Goal: Communication & Community: Answer question/provide support

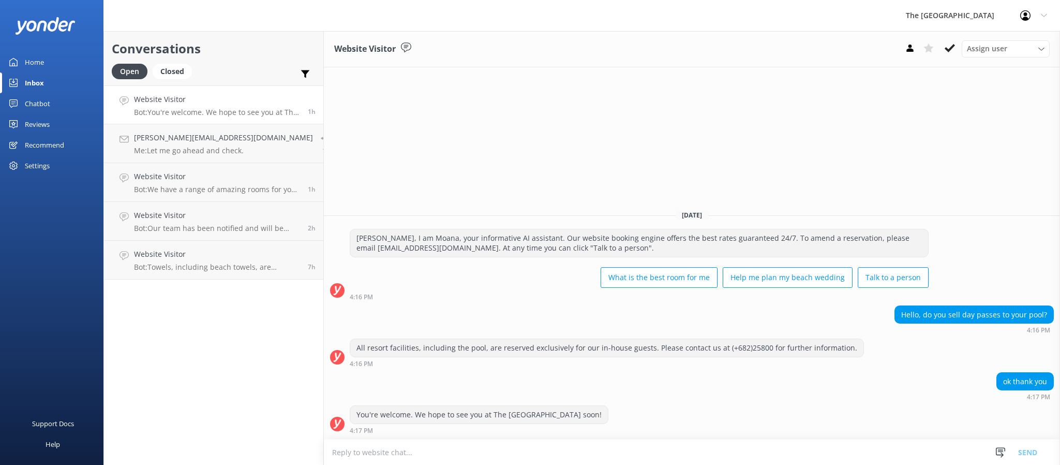
click at [234, 87] on link "Website Visitor Bot: You're welcome. We hope to see you at The [GEOGRAPHIC_DATA…" at bounding box center [213, 104] width 219 height 39
click at [242, 98] on h4 "Website Visitor" at bounding box center [217, 99] width 166 height 11
click at [222, 150] on p "Me: Let me go ahead and check." at bounding box center [223, 150] width 179 height 9
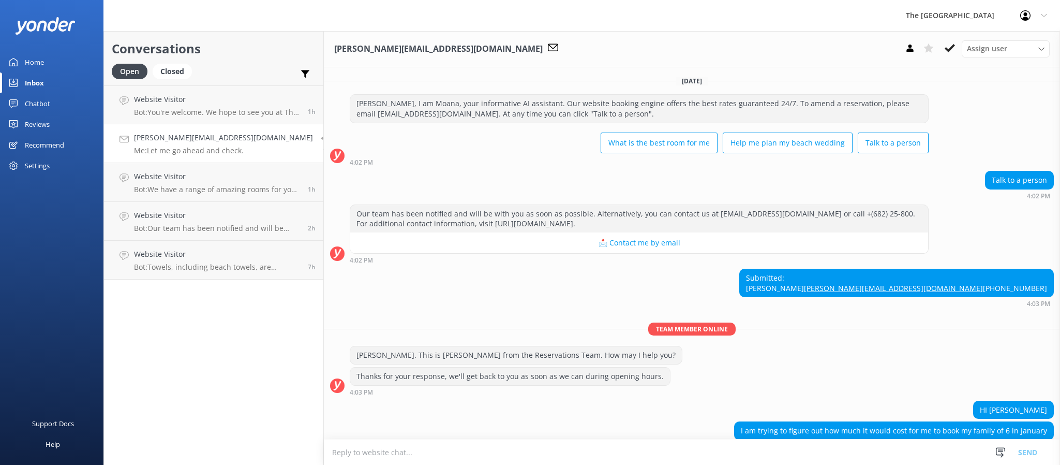
scroll to position [228, 0]
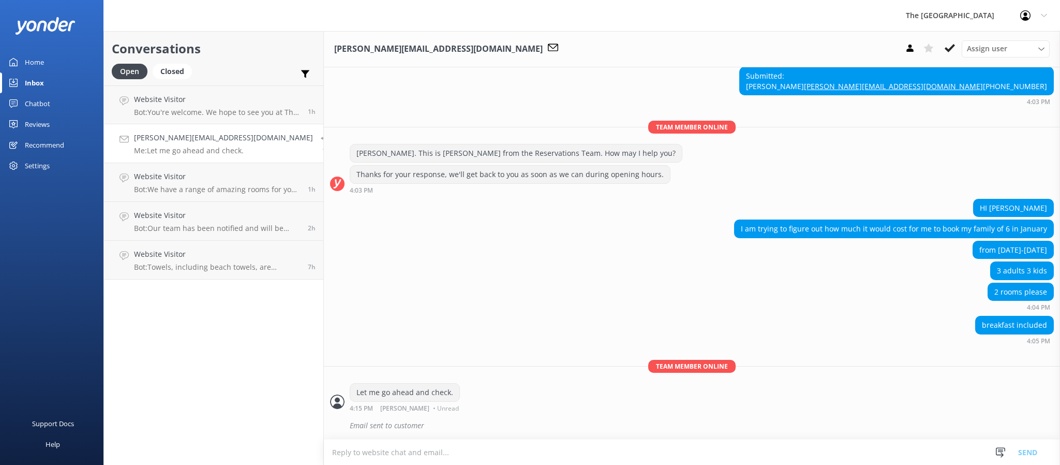
click at [438, 293] on div "2 rooms please 4:04 PM" at bounding box center [692, 296] width 736 height 28
click at [507, 250] on div "from [DATE]-[DATE]" at bounding box center [692, 251] width 736 height 21
drag, startPoint x: 228, startPoint y: 253, endPoint x: 219, endPoint y: 210, distance: 43.8
click at [229, 252] on h4 "Website Visitor" at bounding box center [217, 253] width 166 height 11
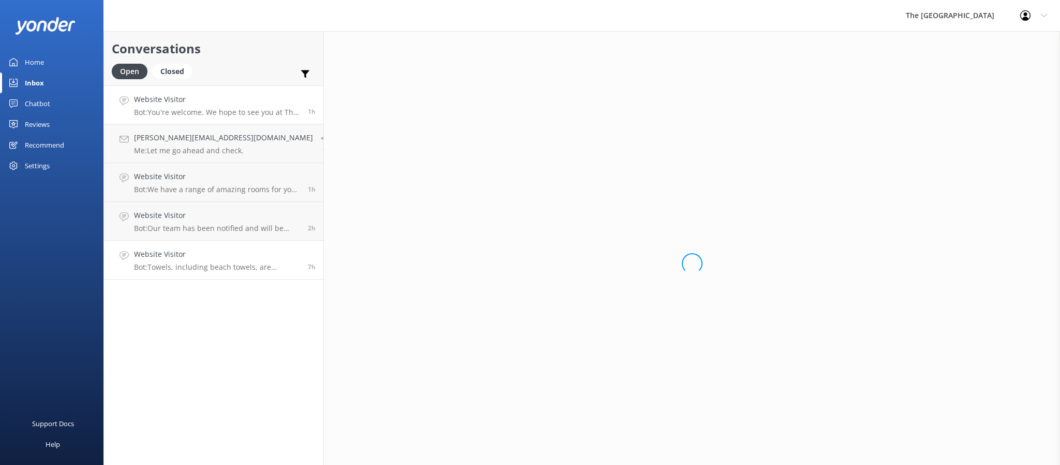
click at [192, 109] on p "Bot: You're welcome. We hope to see you at The [GEOGRAPHIC_DATA] soon!" at bounding box center [217, 112] width 166 height 9
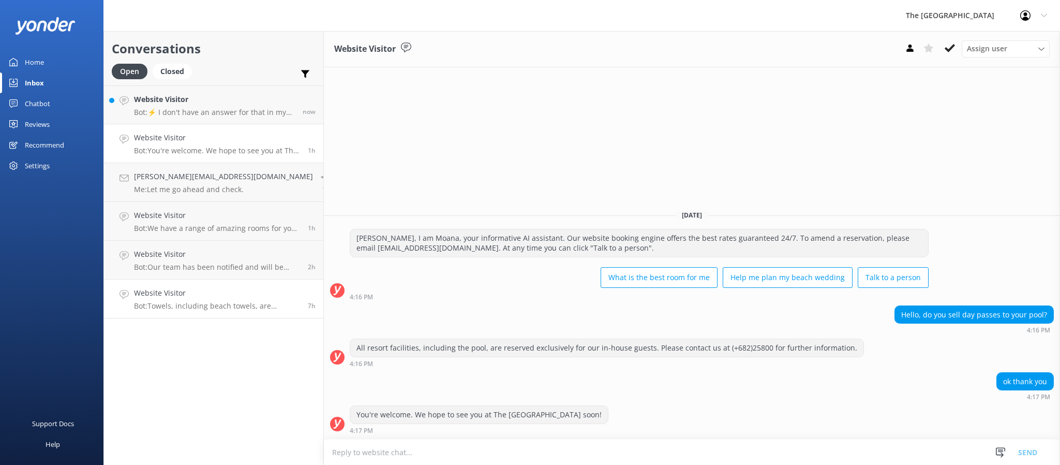
drag, startPoint x: 206, startPoint y: 296, endPoint x: 217, endPoint y: 298, distance: 11.0
click at [206, 295] on h4 "Website Visitor" at bounding box center [217, 292] width 166 height 11
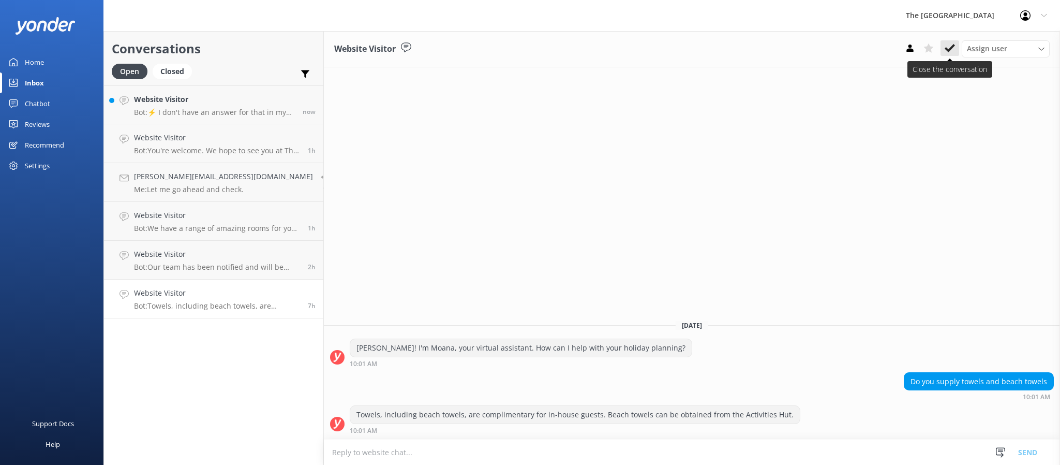
click at [950, 50] on icon at bounding box center [950, 48] width 10 height 10
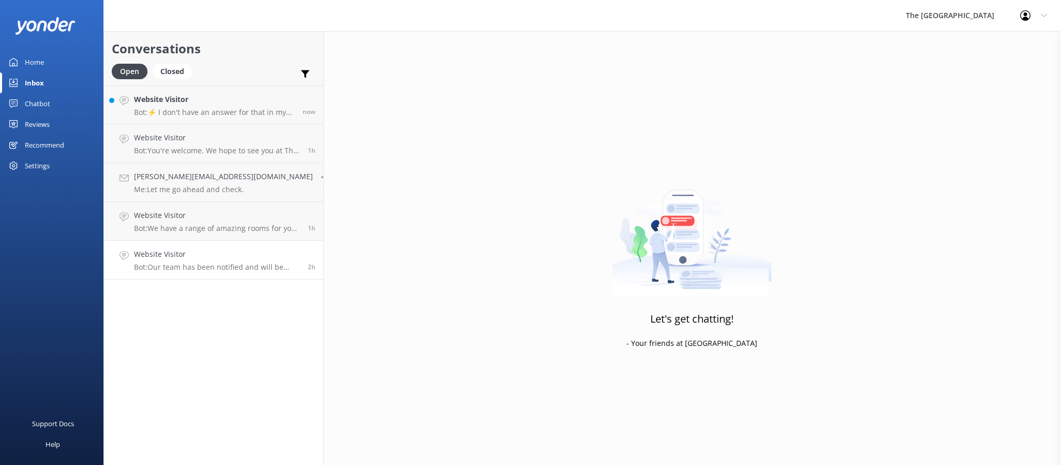
click at [244, 272] on link "Website Visitor Bot: Our team has been notified and will be with you as soon as…" at bounding box center [213, 260] width 219 height 39
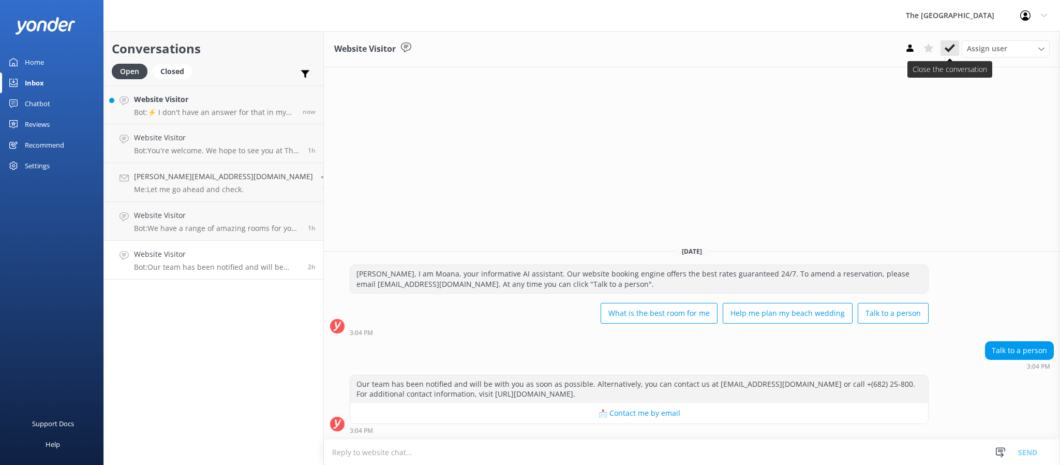
click at [952, 49] on icon at bounding box center [950, 48] width 10 height 10
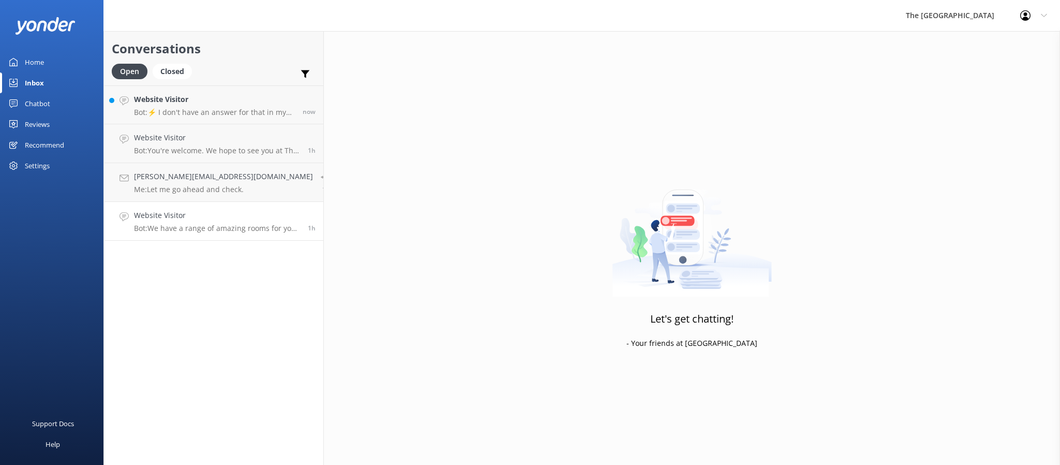
click at [226, 232] on p "Bot: We have a range of amazing rooms for you to choose from. The best way to h…" at bounding box center [217, 228] width 166 height 9
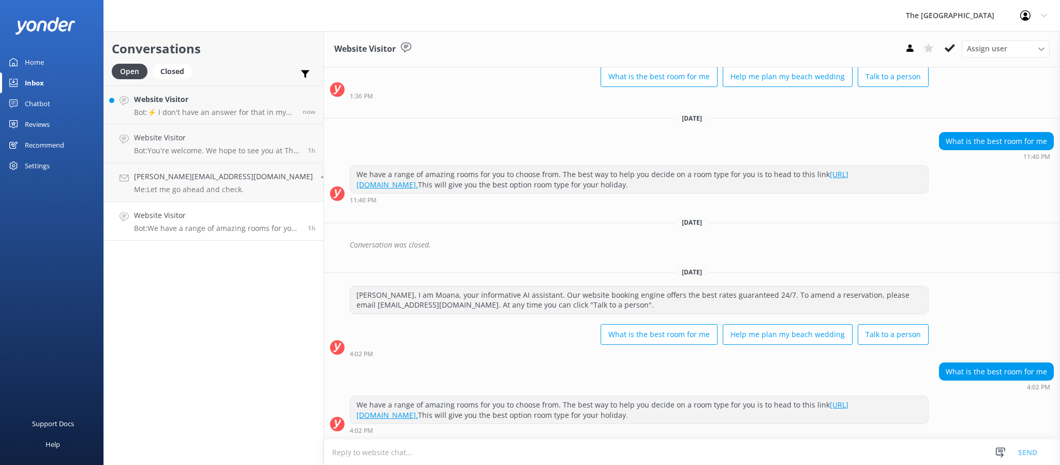
scroll to position [68, 0]
click at [945, 50] on icon at bounding box center [950, 48] width 10 height 10
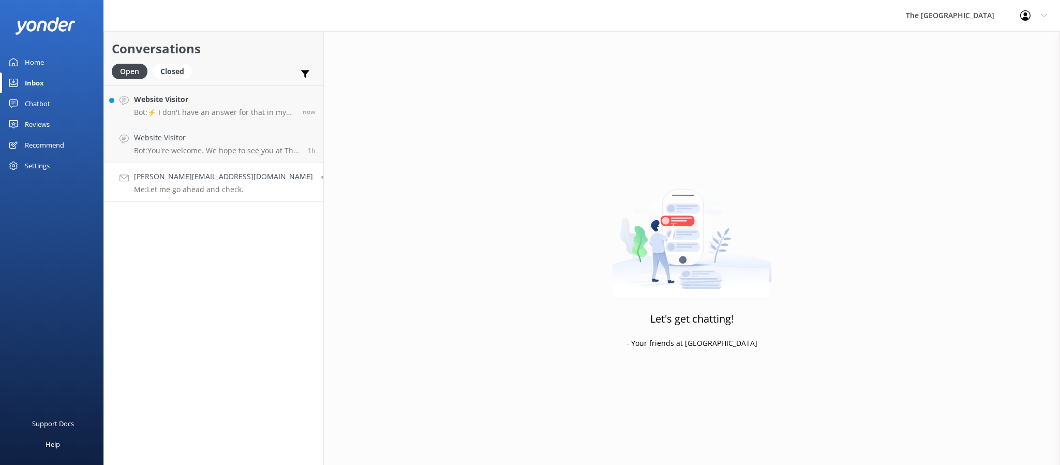
click at [203, 187] on p "Me: Let me go ahead and check." at bounding box center [223, 189] width 179 height 9
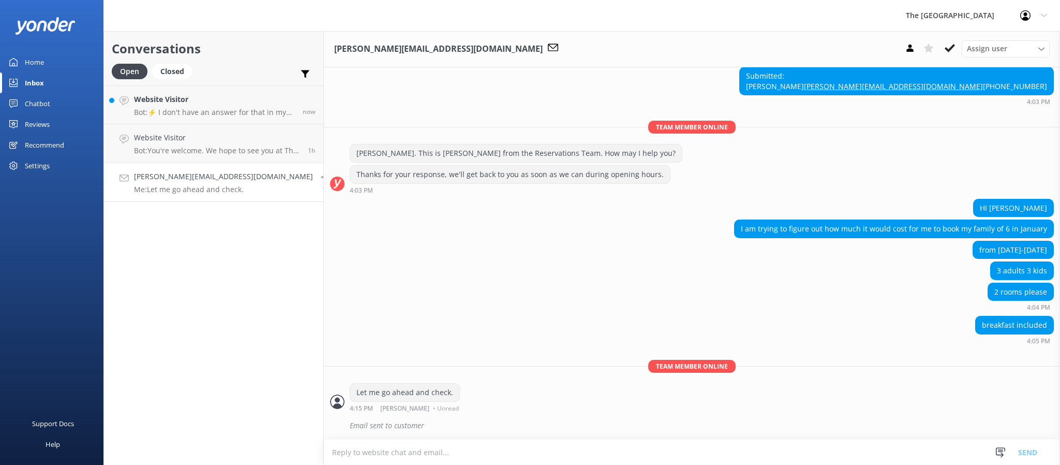
scroll to position [228, 0]
click at [947, 45] on icon at bounding box center [950, 48] width 10 height 10
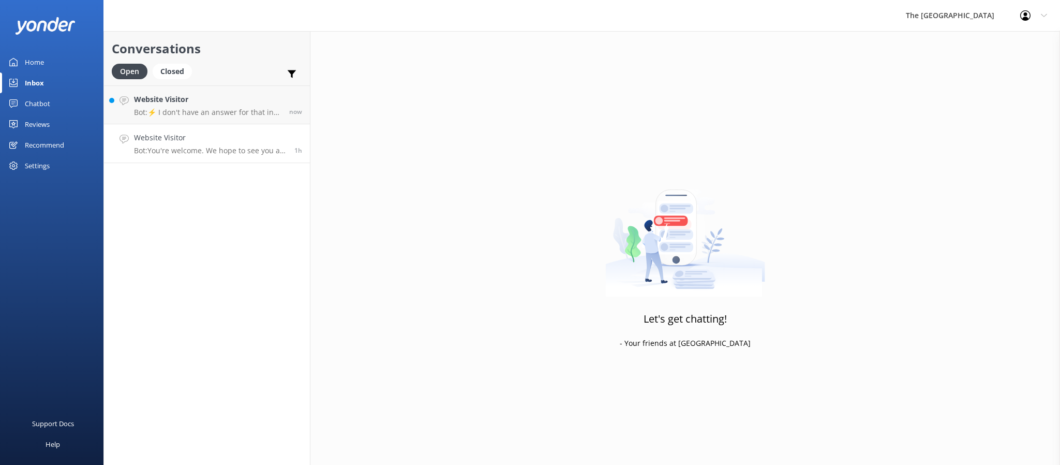
click at [219, 132] on h4 "Website Visitor" at bounding box center [210, 137] width 153 height 11
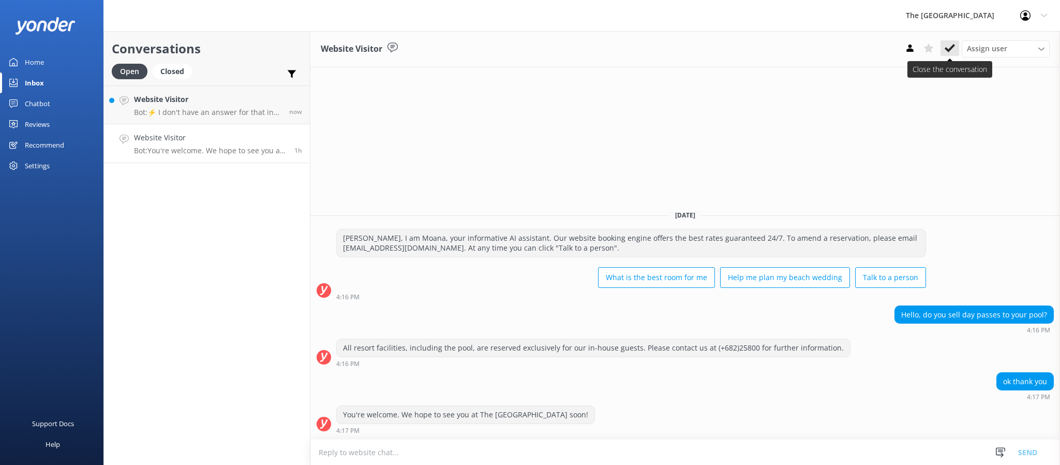
click at [949, 46] on icon at bounding box center [950, 48] width 10 height 10
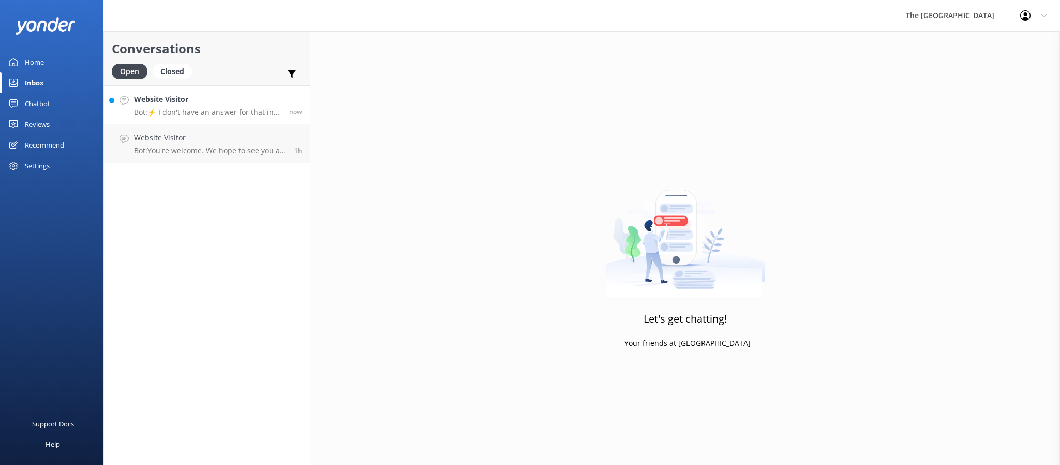
click at [187, 114] on p "Bot: ⚡ I don't have an answer for that in my knowledge base. Please try and rep…" at bounding box center [207, 112] width 147 height 9
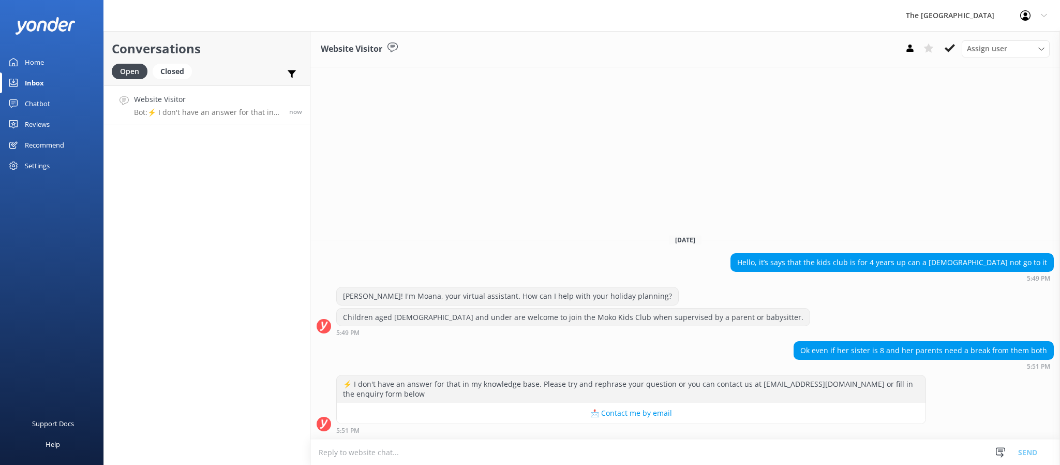
click at [558, 199] on div "Website Visitor Assign user Rarotongan Tata [PERSON_NAME] Laisa [PERSON_NAME] […" at bounding box center [685, 248] width 750 height 434
click at [177, 104] on h4 "Website Visitor" at bounding box center [207, 99] width 147 height 11
